Goal: Find specific page/section: Find specific page/section

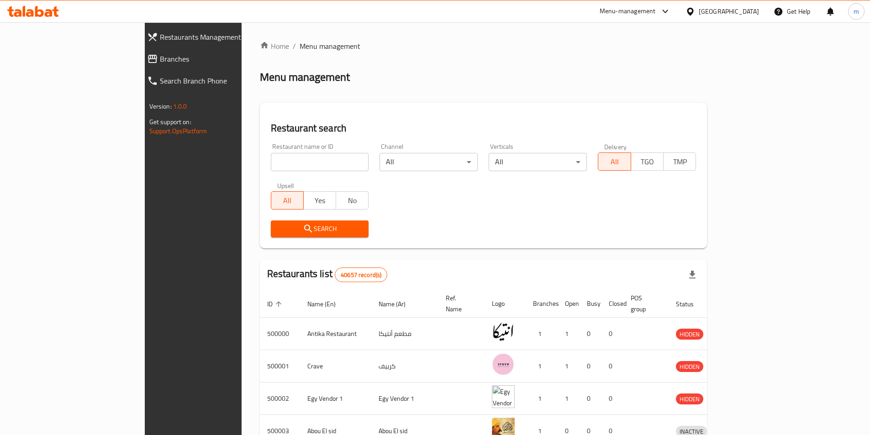
click at [745, 13] on div "[GEOGRAPHIC_DATA]" at bounding box center [728, 11] width 60 height 10
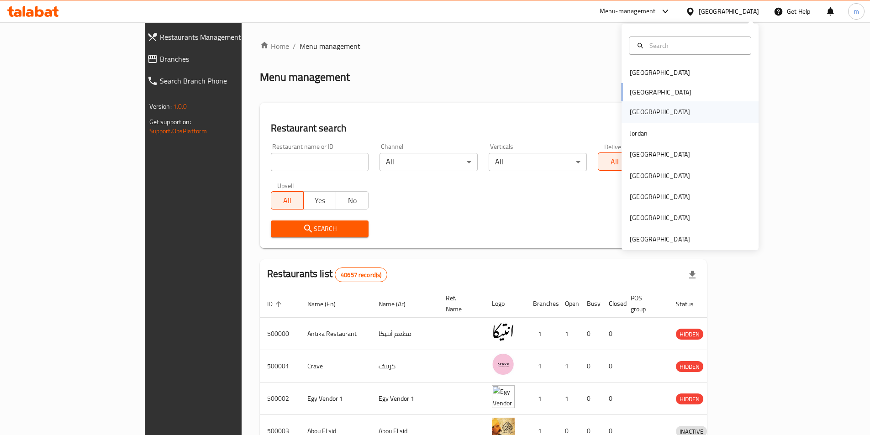
click at [658, 111] on div "[GEOGRAPHIC_DATA]" at bounding box center [689, 111] width 137 height 21
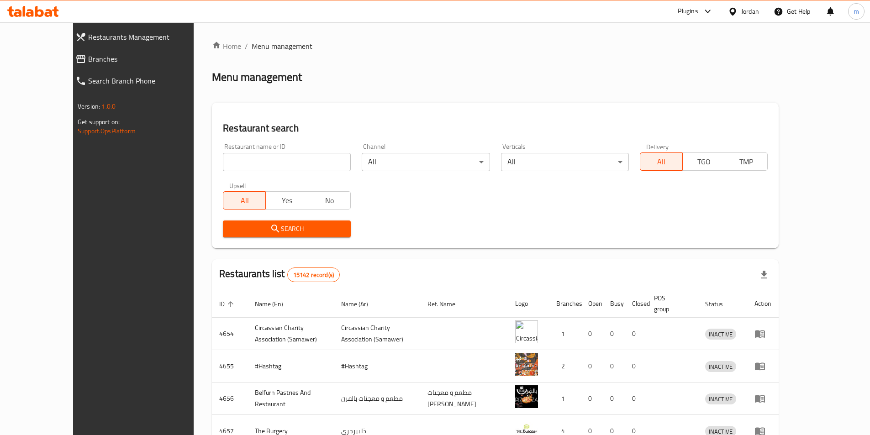
click at [741, 13] on div "Jordan" at bounding box center [750, 11] width 18 height 10
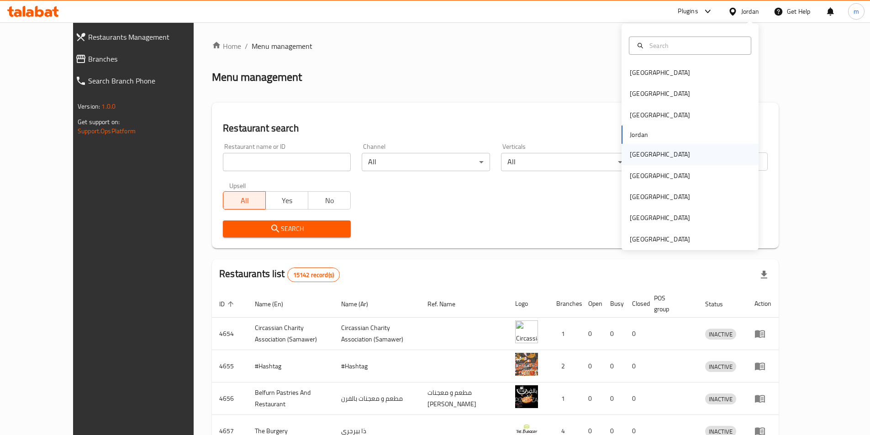
click at [640, 159] on div "[GEOGRAPHIC_DATA]" at bounding box center [660, 154] width 60 height 10
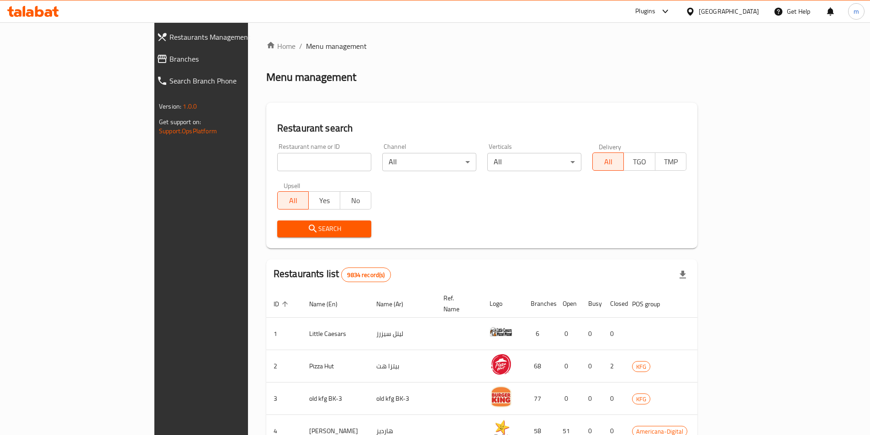
click at [745, 10] on div "[GEOGRAPHIC_DATA]" at bounding box center [728, 11] width 60 height 10
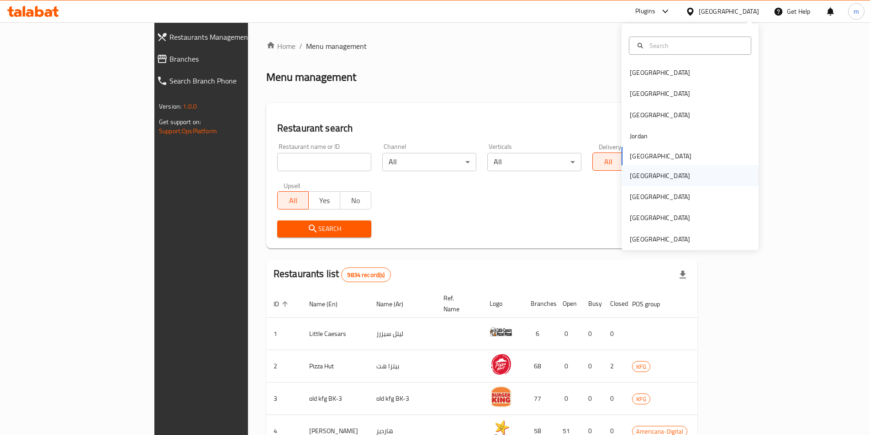
click at [656, 184] on div "[GEOGRAPHIC_DATA]" at bounding box center [689, 175] width 137 height 21
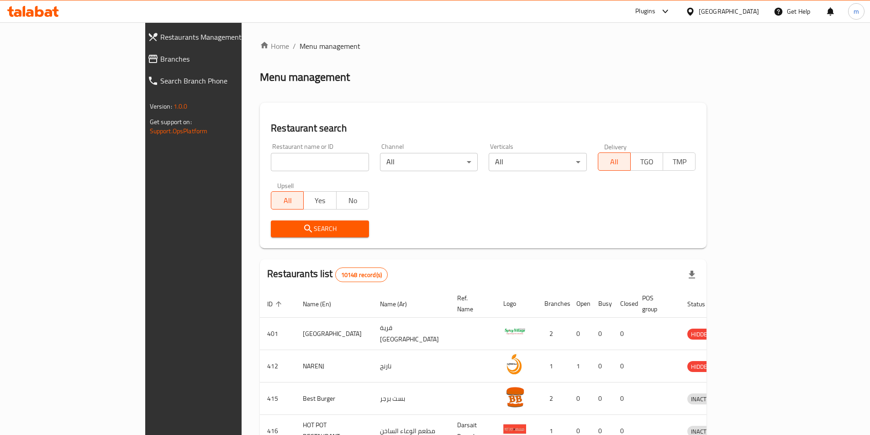
click at [695, 16] on icon at bounding box center [690, 12] width 10 height 10
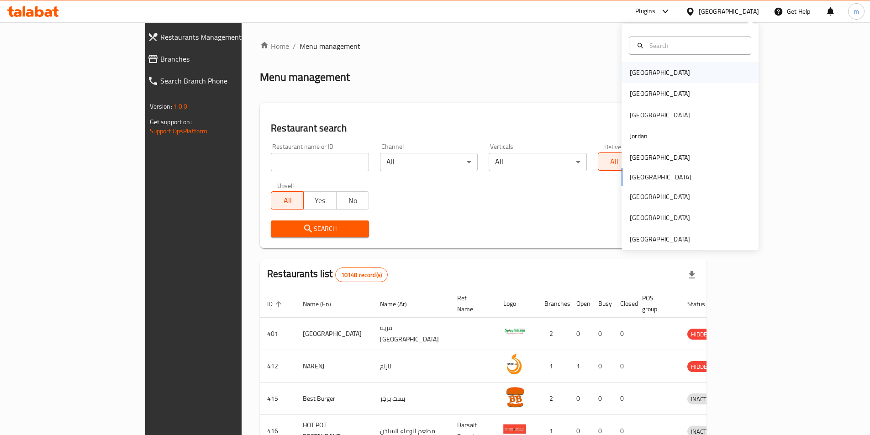
click at [697, 74] on div "[GEOGRAPHIC_DATA]" at bounding box center [689, 72] width 137 height 21
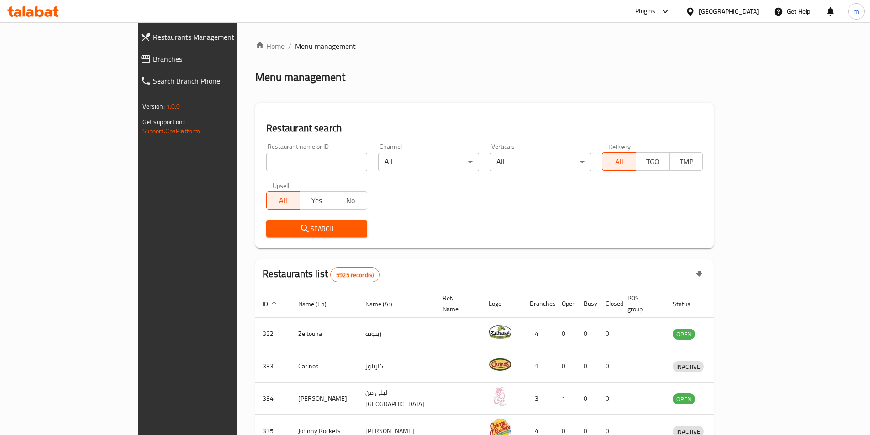
click at [750, 15] on div "[GEOGRAPHIC_DATA]" at bounding box center [728, 11] width 60 height 10
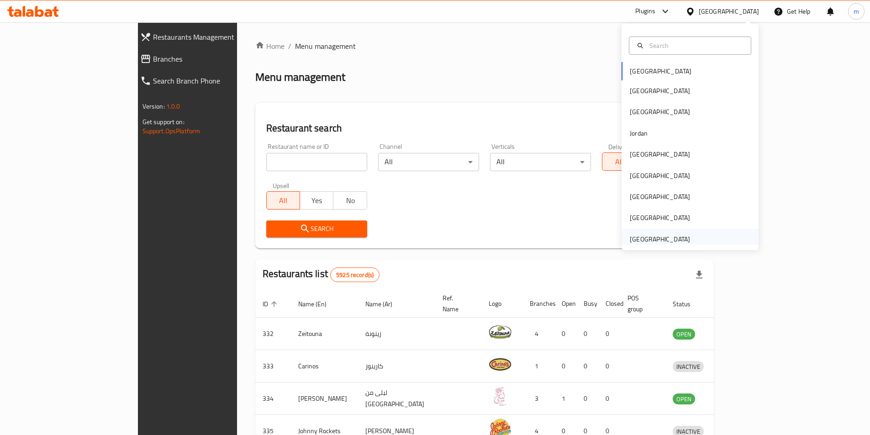
click at [698, 236] on div "[GEOGRAPHIC_DATA]" at bounding box center [689, 239] width 137 height 21
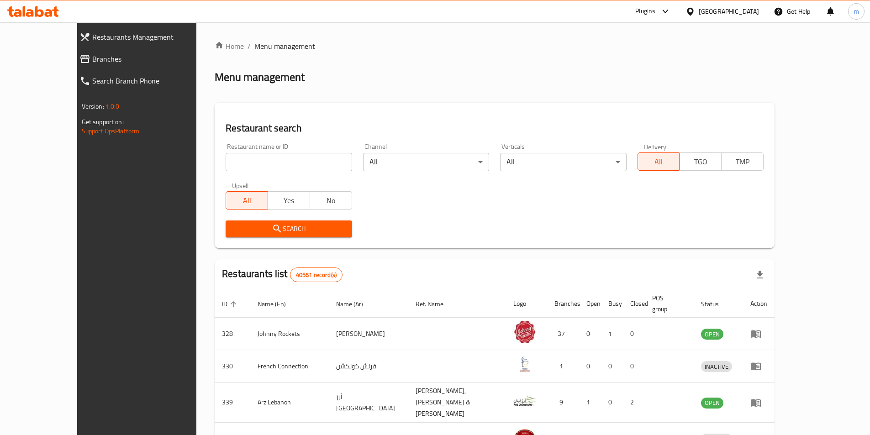
click at [717, 14] on div "[GEOGRAPHIC_DATA]" at bounding box center [728, 11] width 60 height 10
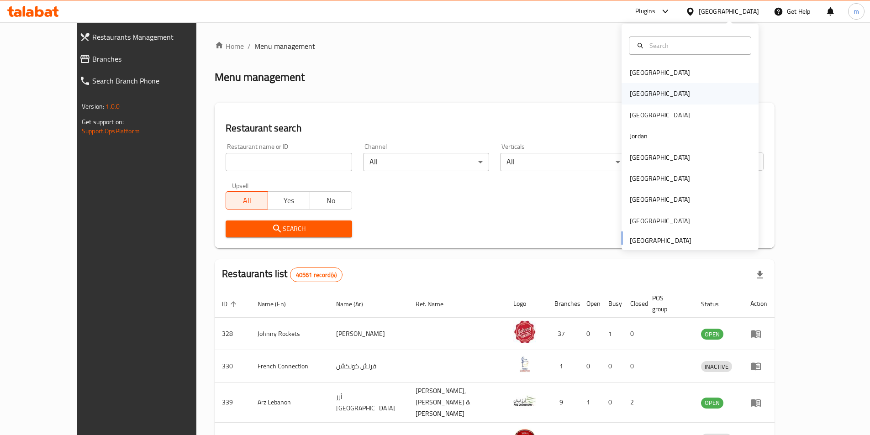
click at [663, 99] on div "[GEOGRAPHIC_DATA]" at bounding box center [689, 93] width 137 height 21
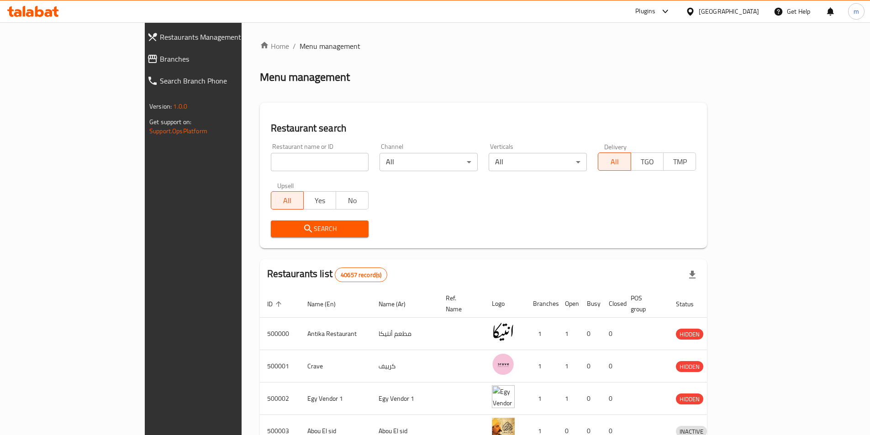
click at [655, 13] on div "Plugins" at bounding box center [645, 11] width 20 height 11
click at [725, 40] on div "Home / Menu management Menu management Restaurant search Restaurant name or ID …" at bounding box center [483, 356] width 484 height 669
click at [748, 12] on div "[GEOGRAPHIC_DATA]" at bounding box center [728, 11] width 60 height 10
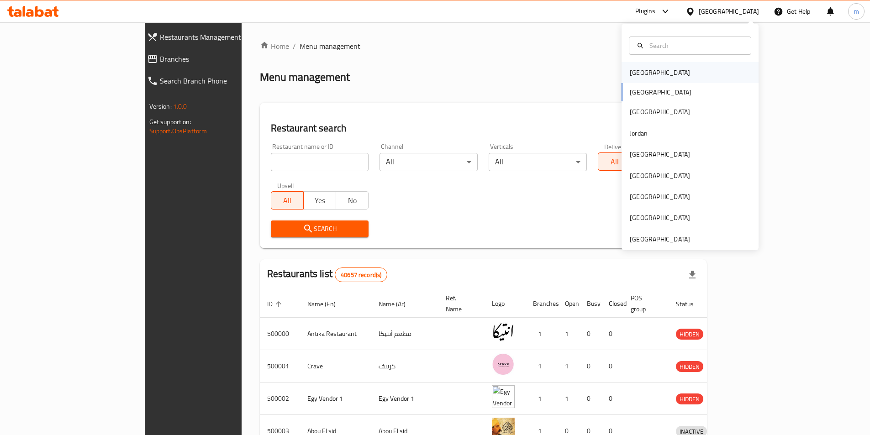
click at [721, 70] on div "[GEOGRAPHIC_DATA]" at bounding box center [689, 72] width 137 height 21
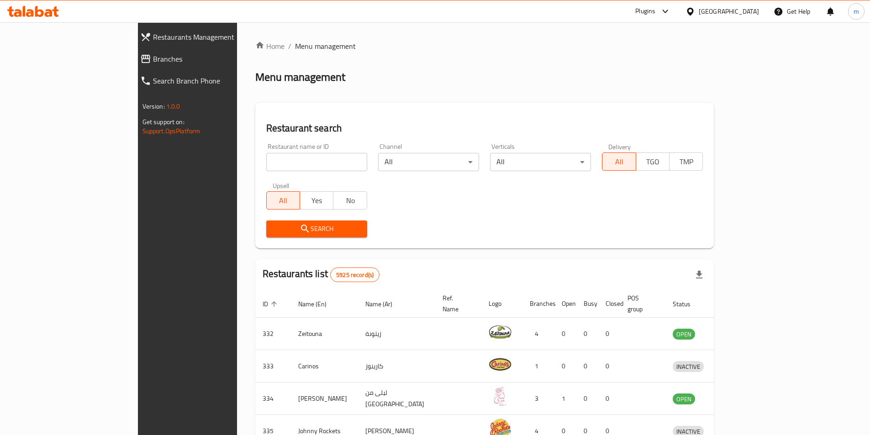
click at [671, 13] on icon at bounding box center [665, 11] width 11 height 11
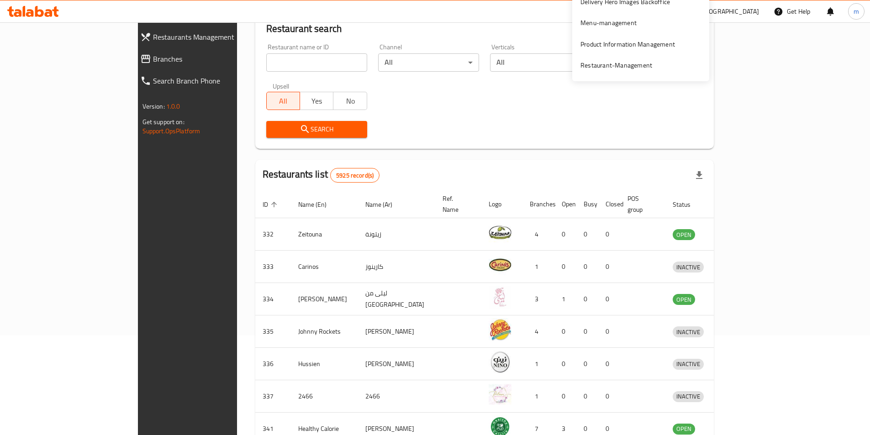
scroll to position [18, 0]
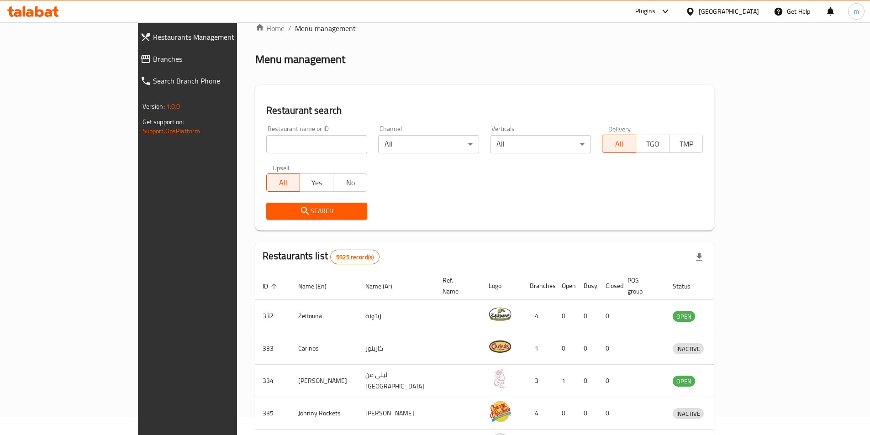
click at [758, 12] on div "[GEOGRAPHIC_DATA]" at bounding box center [728, 11] width 60 height 10
click at [671, 12] on icon at bounding box center [665, 11] width 11 height 11
click at [633, 143] on div "Restaurant-Management" at bounding box center [616, 146] width 72 height 10
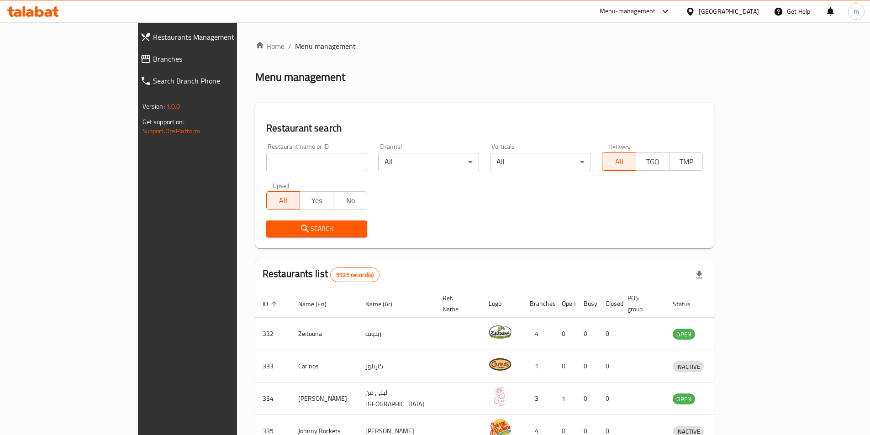
click at [656, 12] on div "Menu-management" at bounding box center [627, 11] width 56 height 11
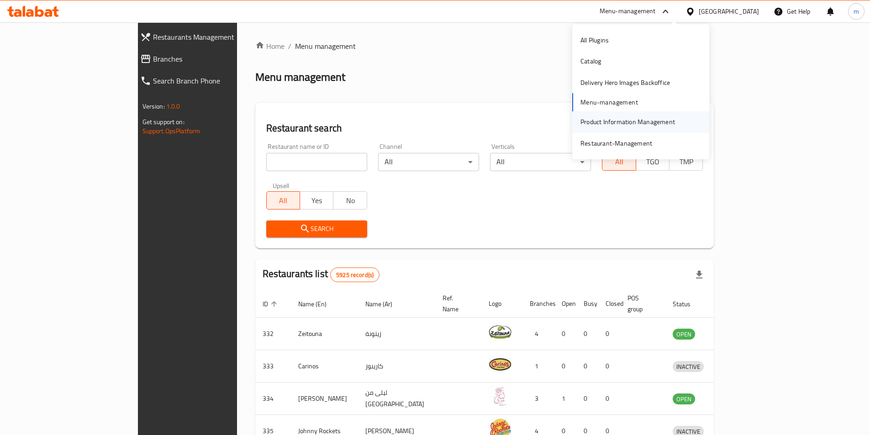
click at [649, 122] on div "Product Information Management" at bounding box center [627, 122] width 94 height 10
